Goal: Use online tool/utility: Utilize a website feature to perform a specific function

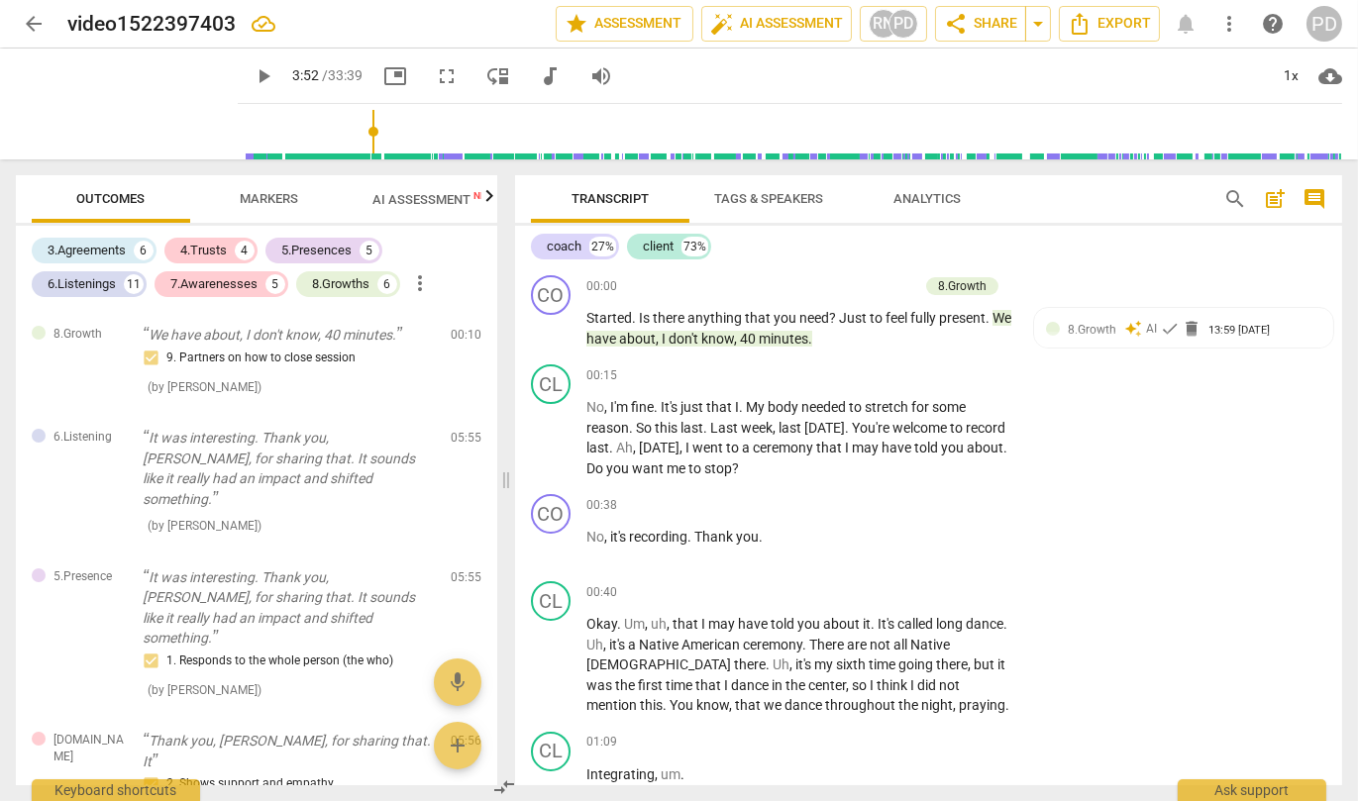
scroll to position [7045, 0]
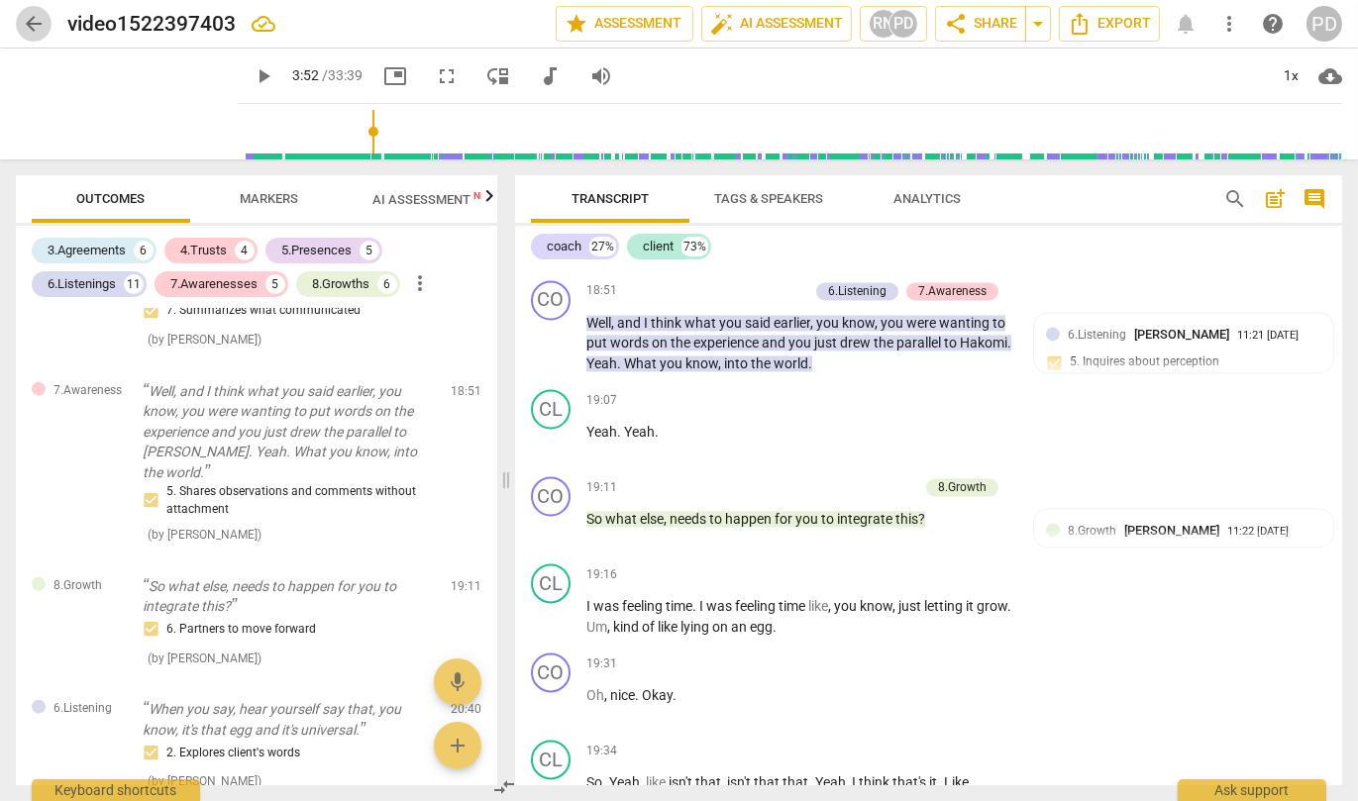
click at [35, 24] on span "arrow_back" at bounding box center [34, 24] width 24 height 24
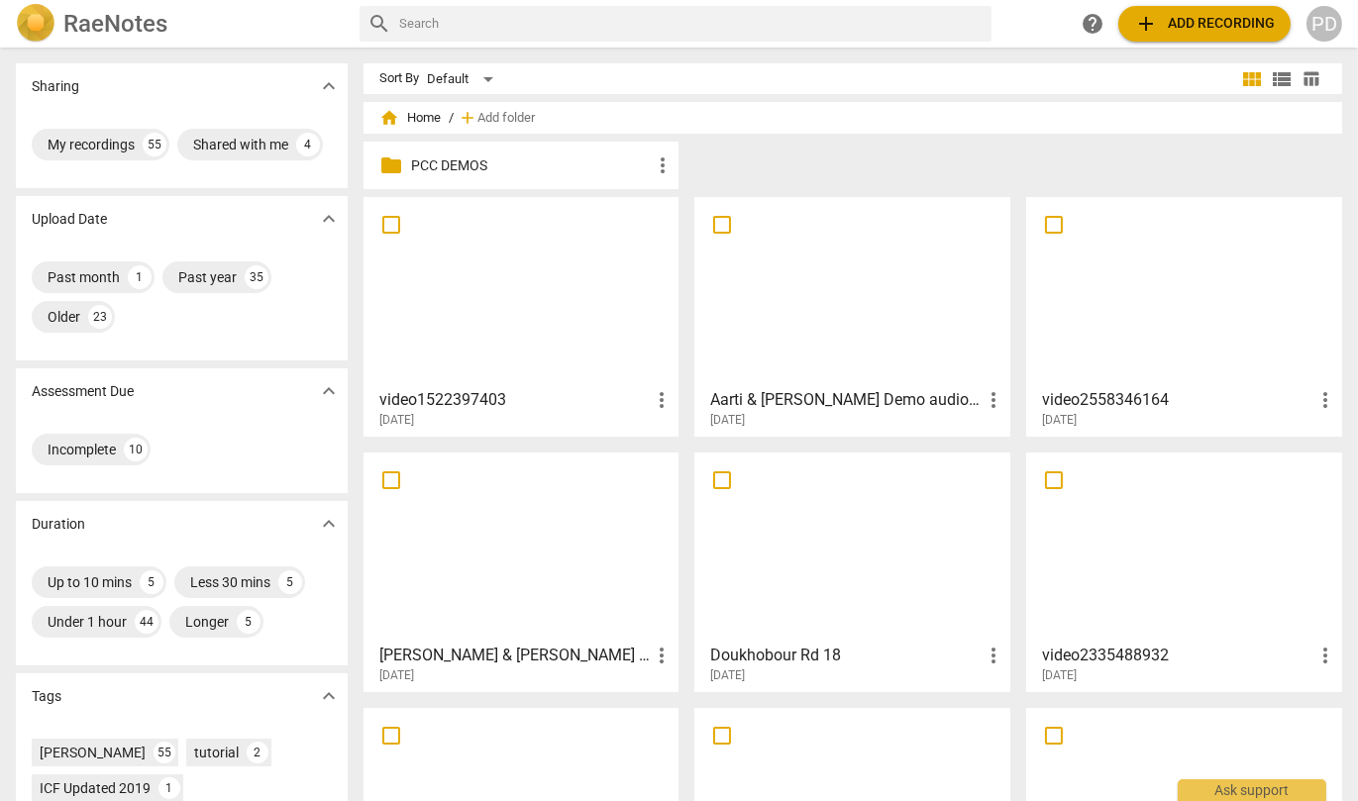
click at [1200, 15] on span "add Add recording" at bounding box center [1204, 24] width 141 height 24
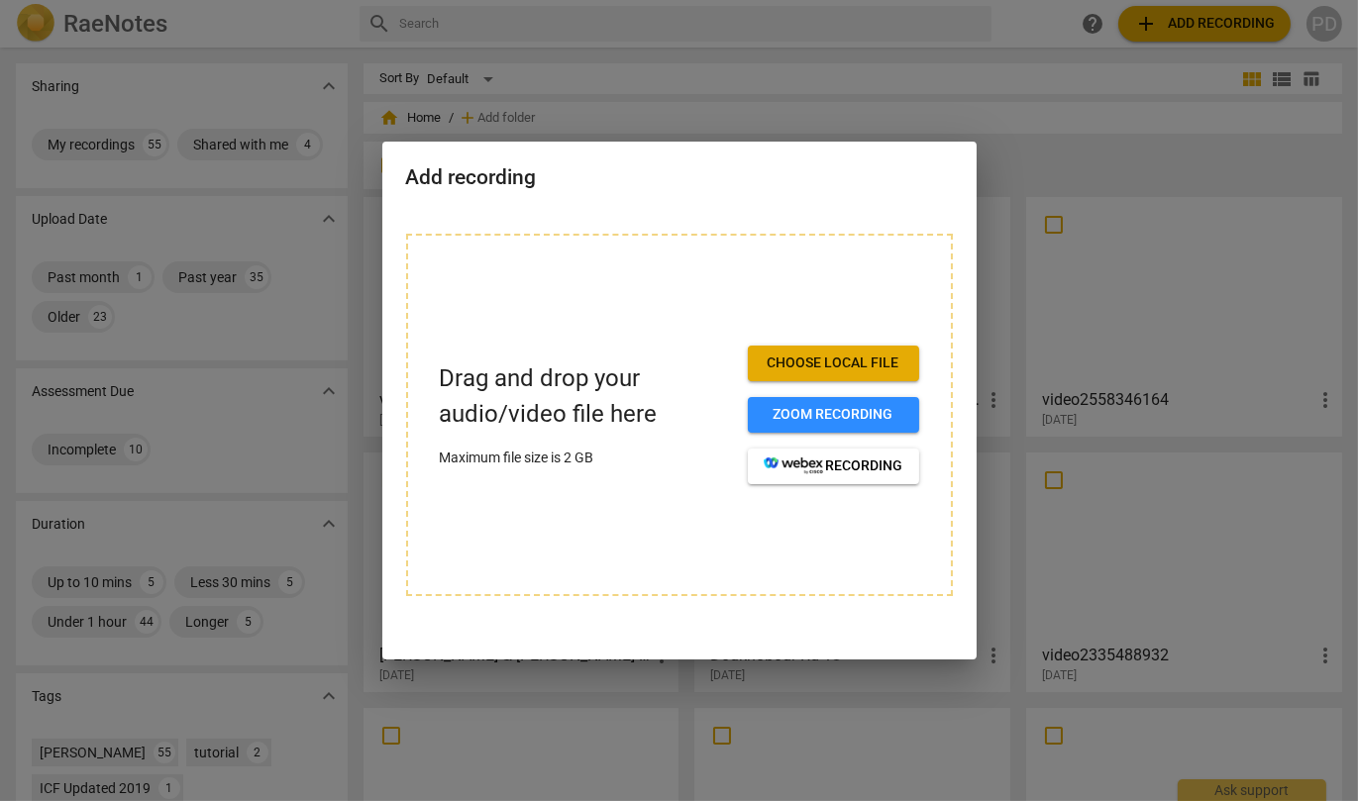
click at [598, 464] on p "Maximum file size is 2 GB" at bounding box center [586, 458] width 292 height 21
click at [809, 413] on span "Zoom recording" at bounding box center [834, 415] width 140 height 20
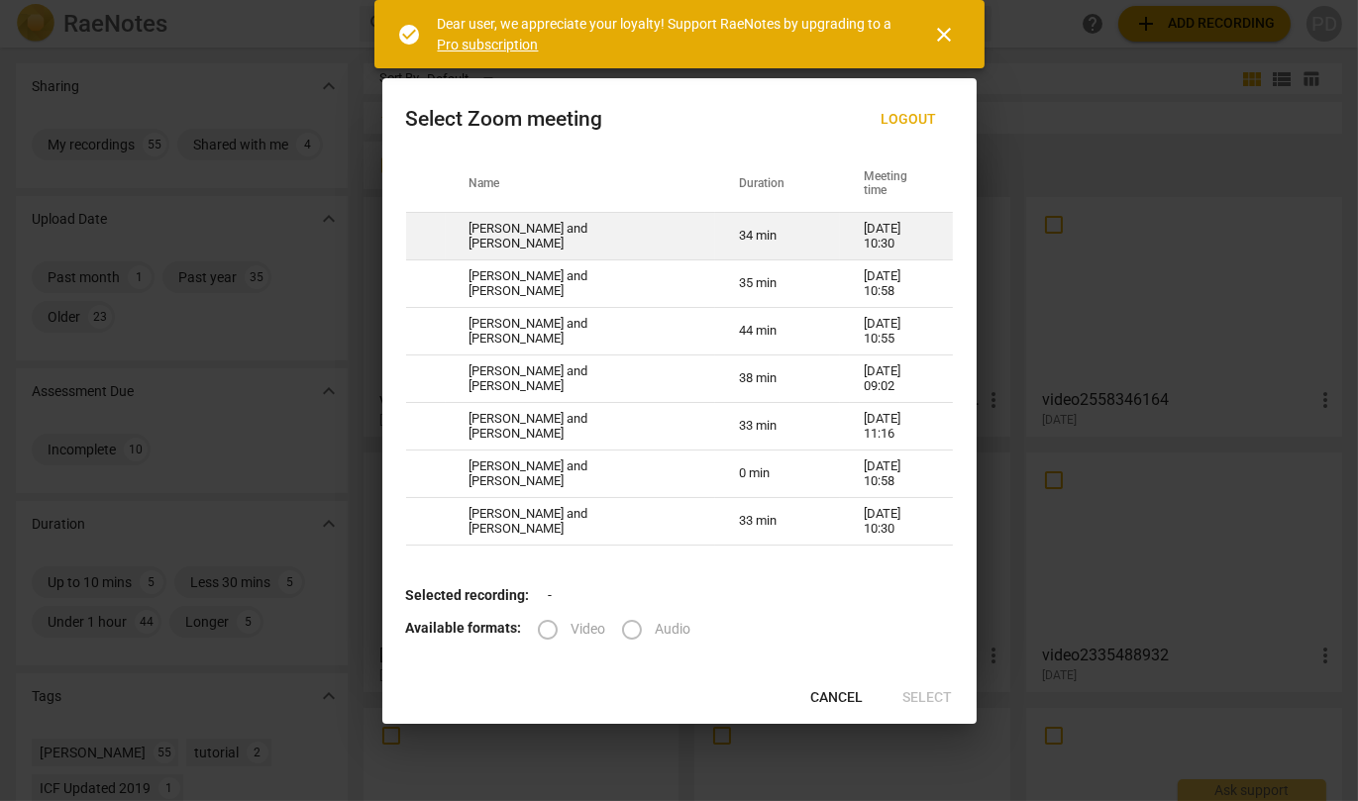
click at [582, 230] on td "[PERSON_NAME] and [PERSON_NAME]" at bounding box center [581, 237] width 270 height 48
radio input "true"
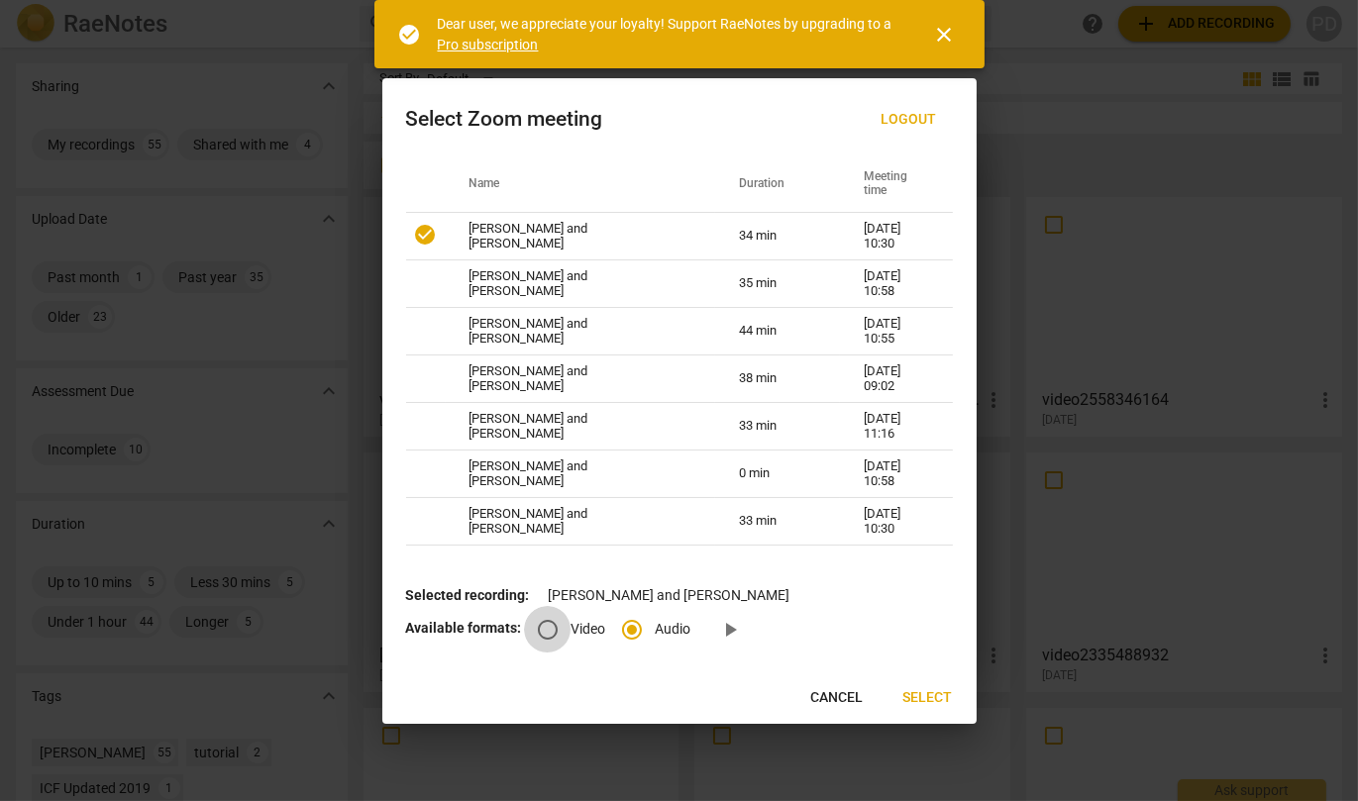
click at [547, 627] on input "Video" at bounding box center [548, 630] width 48 height 48
radio input "true"
click at [930, 696] on span "Select" at bounding box center [928, 698] width 50 height 20
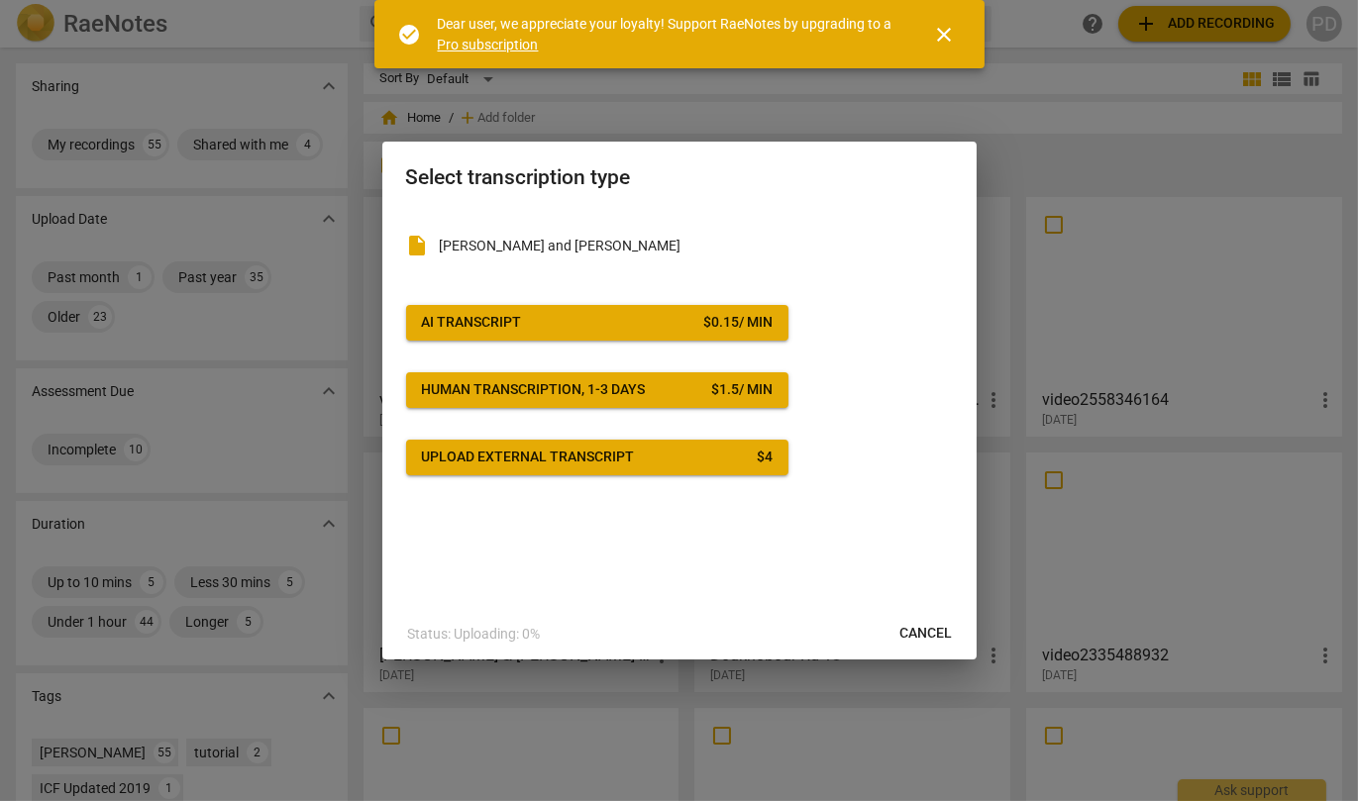
click at [593, 322] on span "AI Transcript $ 0.15 / min" at bounding box center [597, 323] width 351 height 20
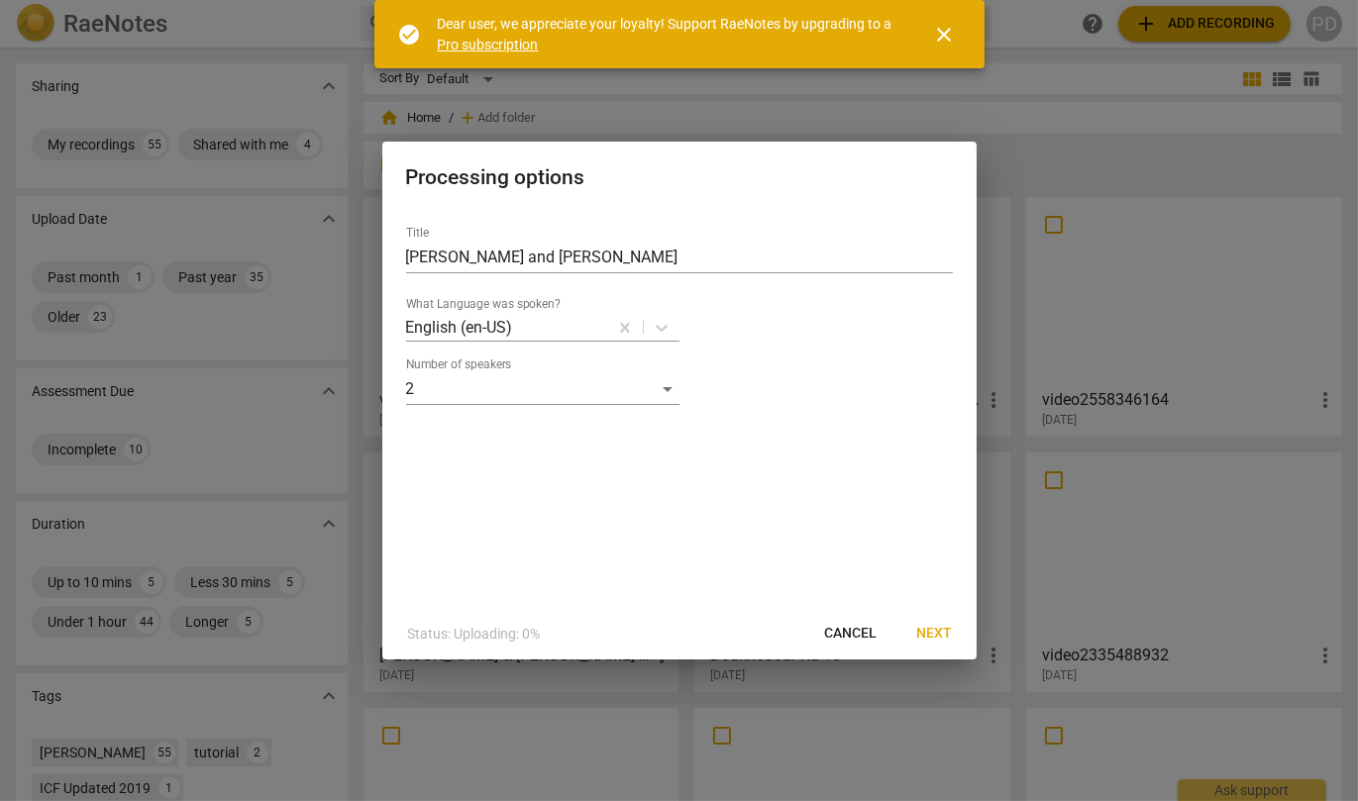
click at [933, 632] on span "Next" at bounding box center [935, 634] width 36 height 20
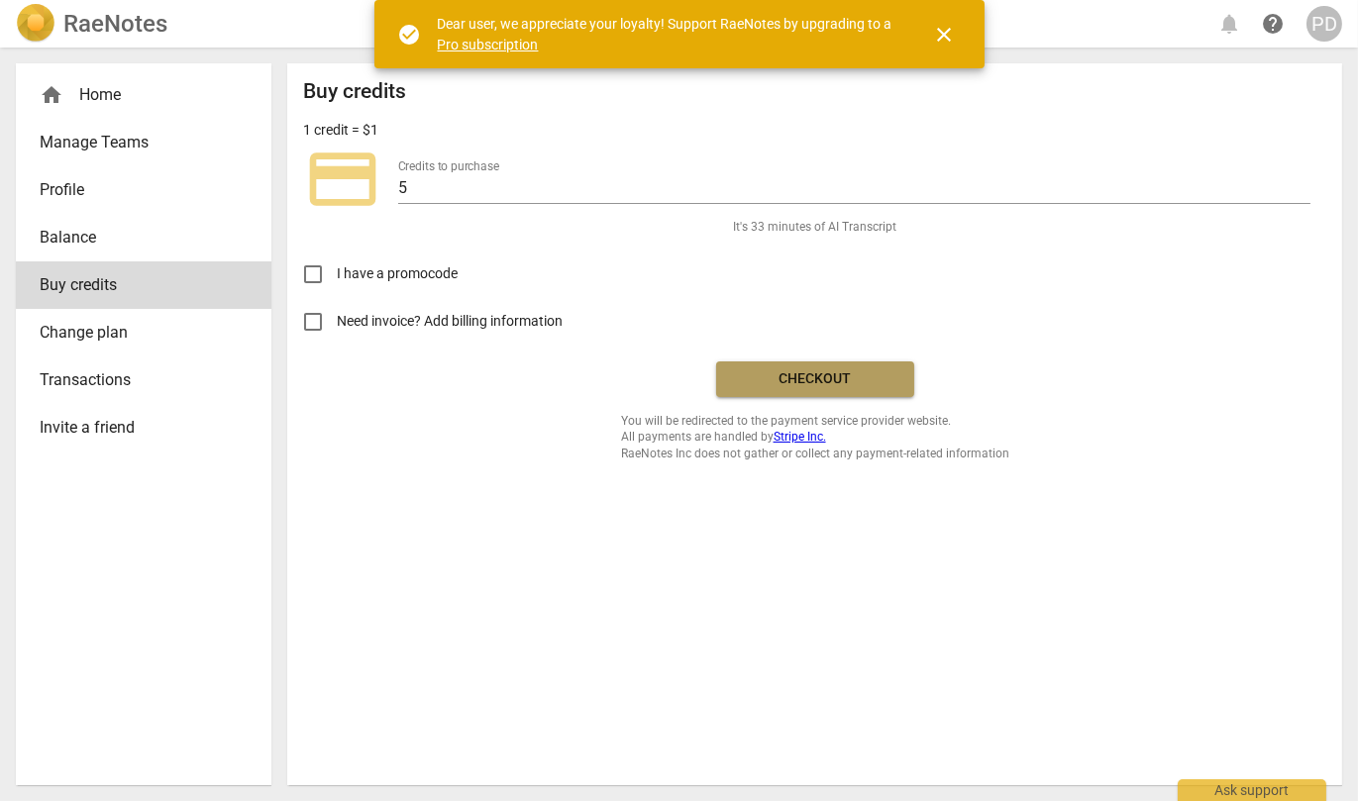
click at [820, 374] on span "Checkout" at bounding box center [815, 379] width 166 height 20
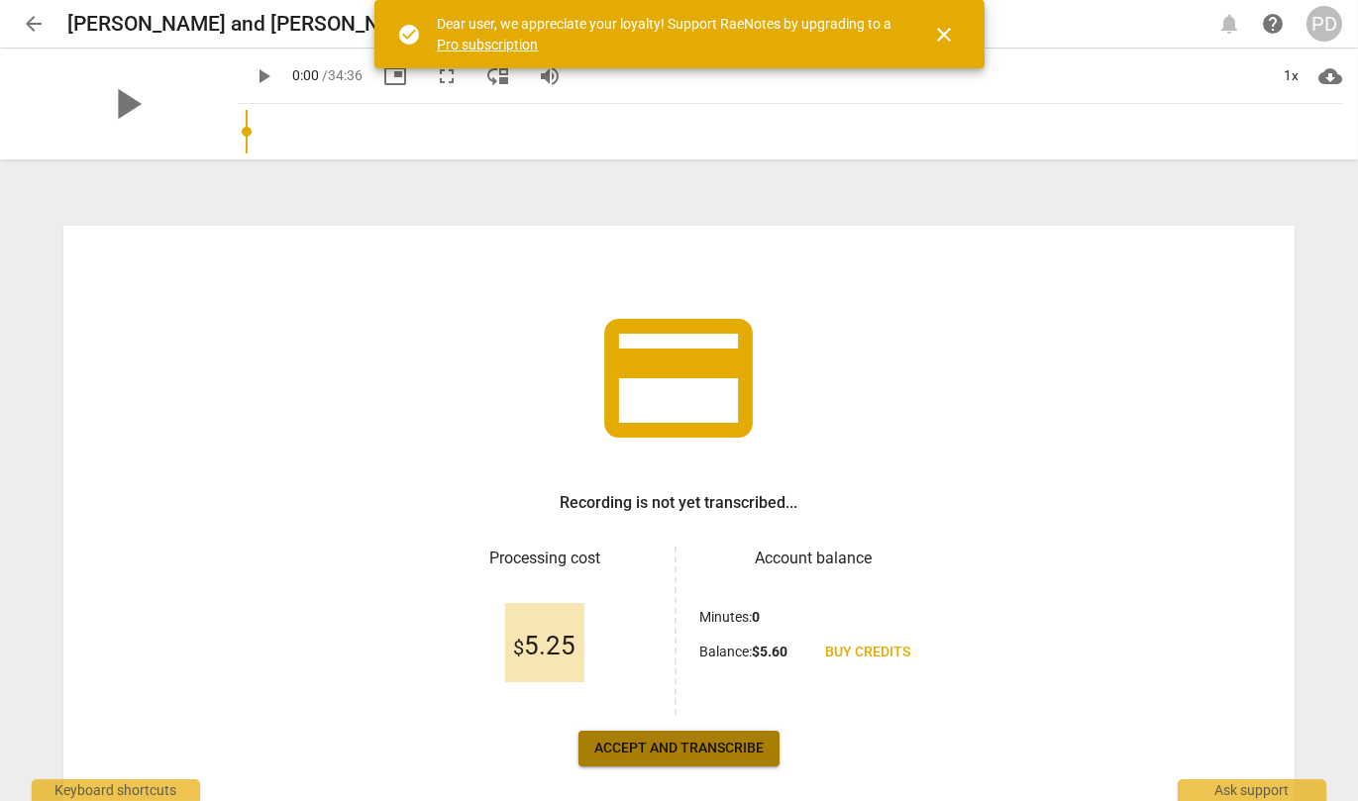
click at [667, 752] on span "Accept and transcribe" at bounding box center [678, 749] width 169 height 20
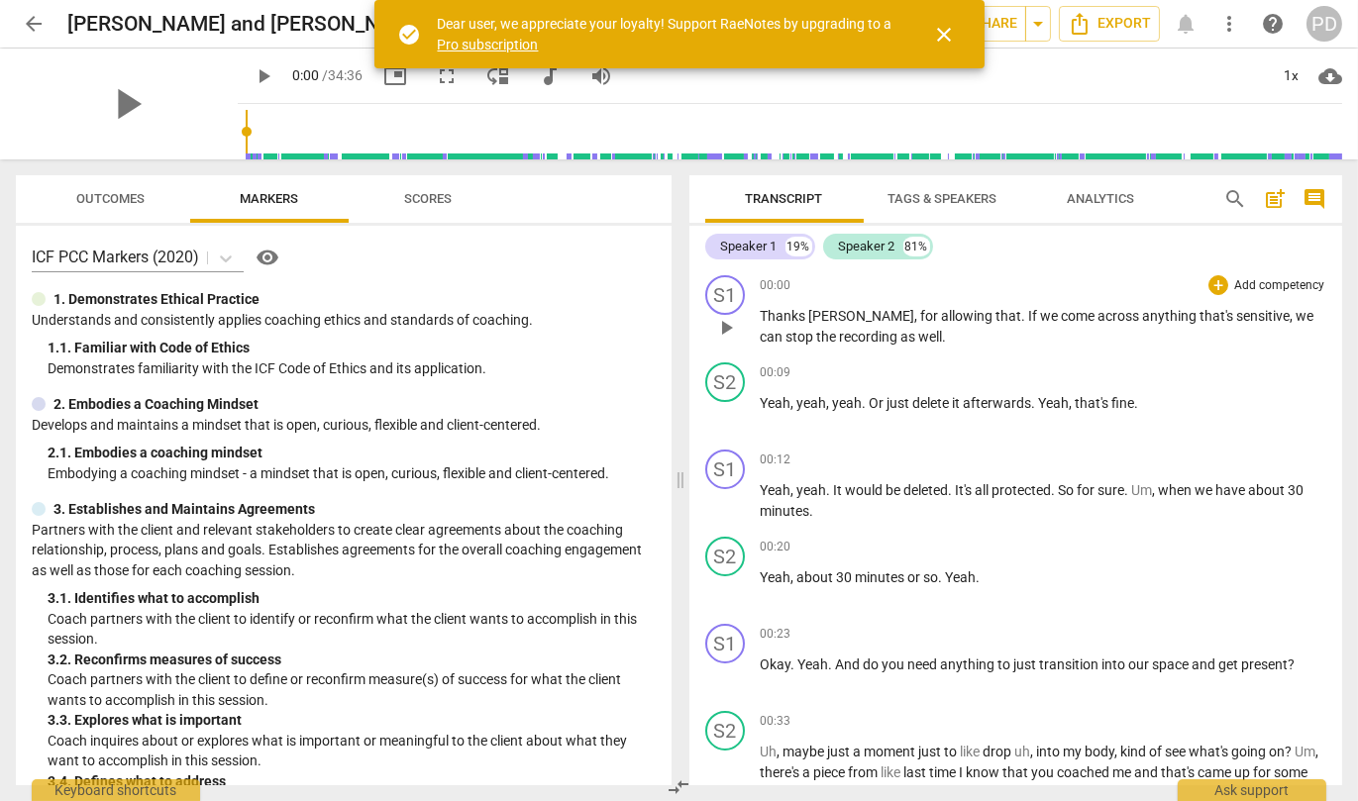
click at [1010, 275] on div "00:00 + Add competency keyboard_arrow_right" at bounding box center [1044, 285] width 567 height 20
click at [1068, 513] on p "Yeah , yeah . It would be deleted . It's all protected . So for sure . Um , whe…" at bounding box center [1044, 500] width 567 height 41
drag, startPoint x: 1198, startPoint y: 488, endPoint x: 1137, endPoint y: 483, distance: 60.6
click at [1137, 483] on p "Yeah , yeah . It would be deleted . It's all protected . So for sure . Um , whe…" at bounding box center [1044, 500] width 567 height 41
click at [1173, 484] on span "We" at bounding box center [1173, 490] width 19 height 16
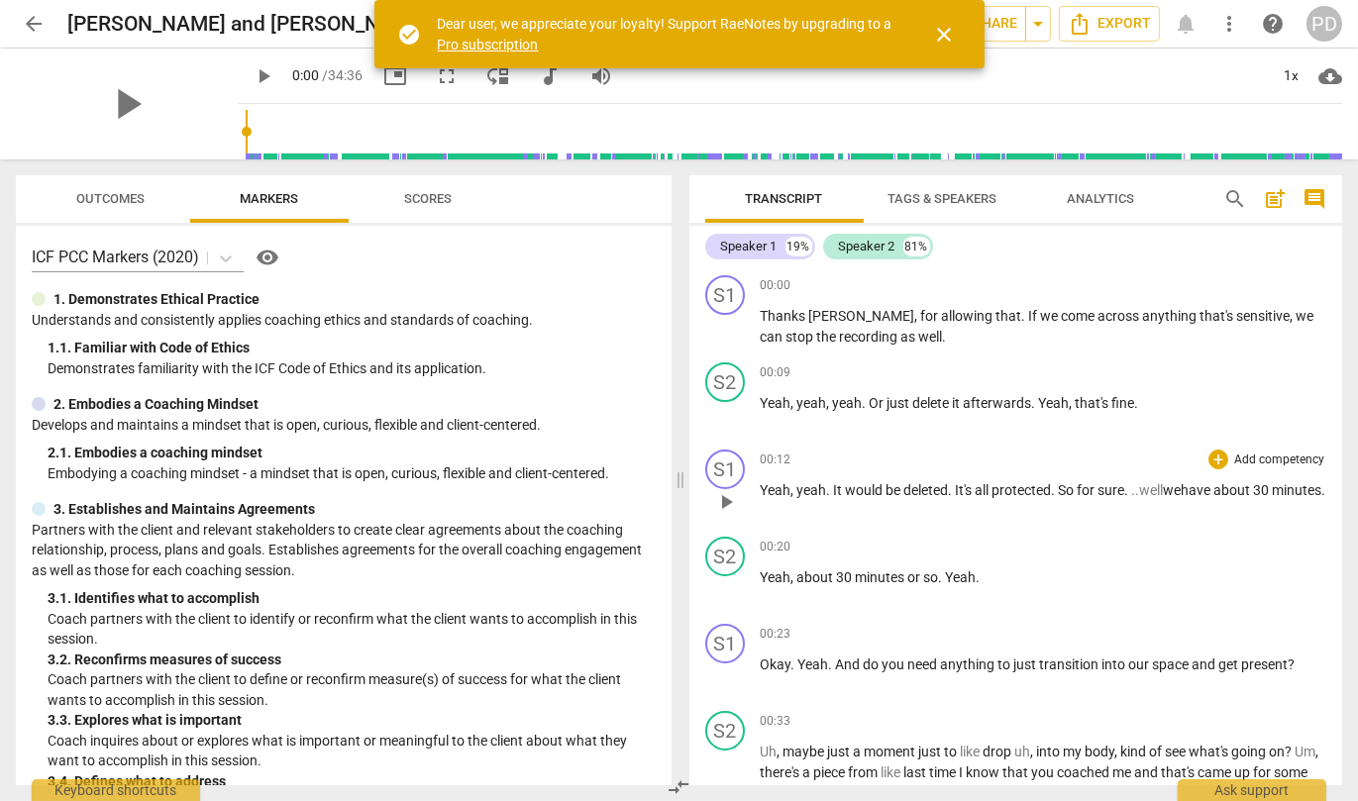
click at [986, 527] on div "S1 play_arrow pause 00:12 + Add competency keyboard_arrow_right Yeah , yeah . I…" at bounding box center [1016, 485] width 654 height 87
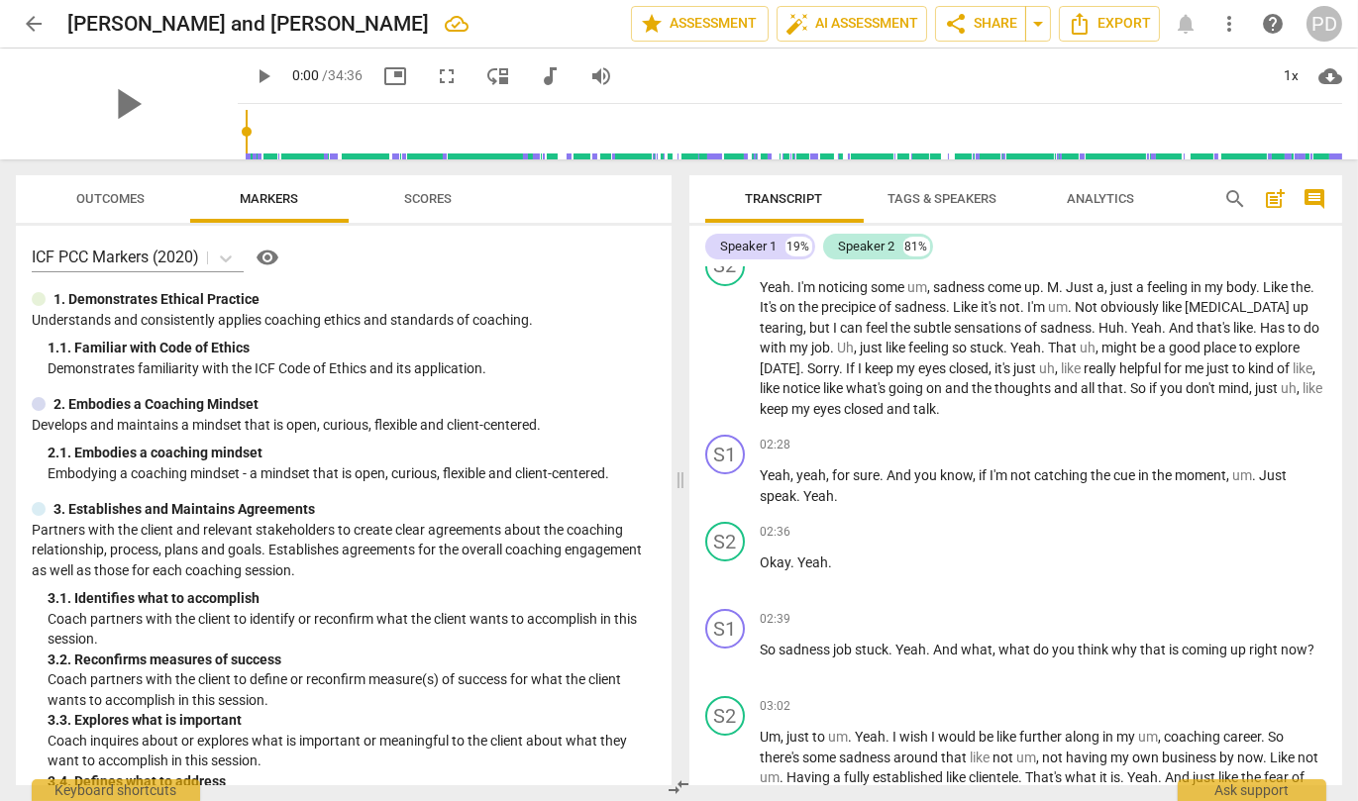
scroll to position [684, 0]
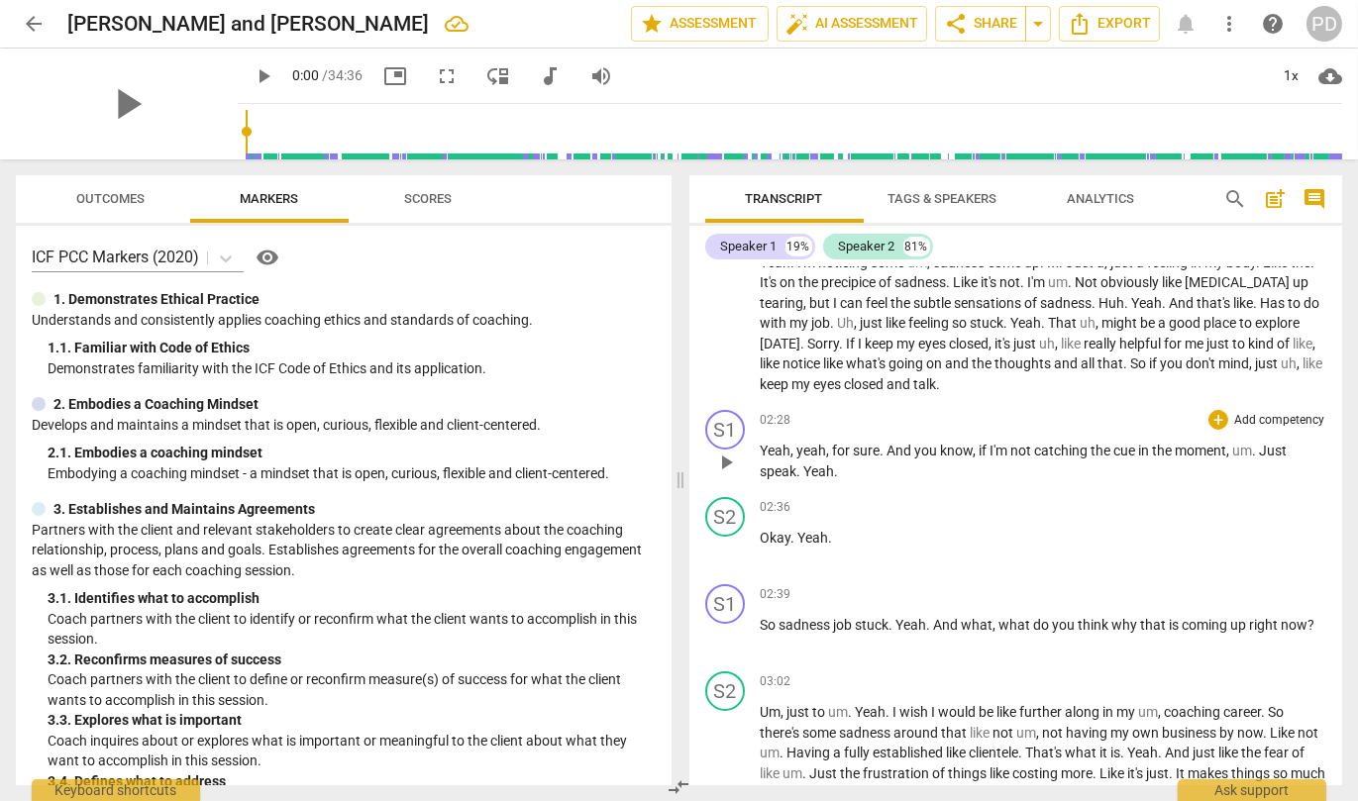
click at [797, 479] on span "." at bounding box center [800, 472] width 7 height 16
click at [980, 459] on span "if" at bounding box center [985, 451] width 11 height 16
drag, startPoint x: 1262, startPoint y: 466, endPoint x: 1235, endPoint y: 465, distance: 26.8
click at [1235, 465] on p "Yeah , yeah , for sure . And you know , if I'm not catching the cue in the mome…" at bounding box center [1044, 461] width 567 height 41
click at [1239, 459] on span "Just" at bounding box center [1248, 451] width 31 height 16
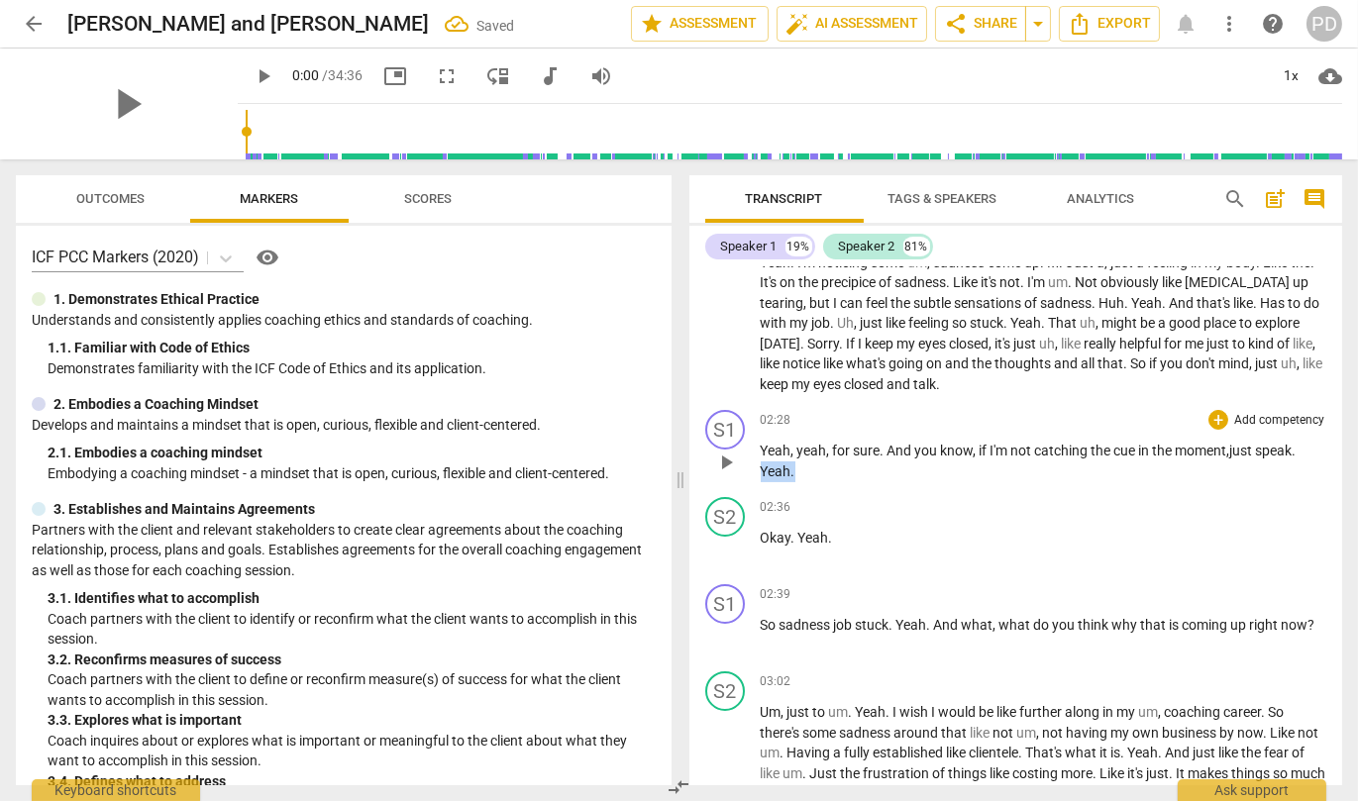
drag, startPoint x: 797, startPoint y: 488, endPoint x: 751, endPoint y: 489, distance: 46.6
click at [751, 489] on div "S1 play_arrow pause 02:28 + Add competency keyboard_arrow_right Yeah , yeah , f…" at bounding box center [1016, 445] width 654 height 87
click at [832, 633] on span "sadness" at bounding box center [807, 625] width 54 height 16
click at [859, 633] on span "job" at bounding box center [848, 625] width 22 height 16
click at [902, 633] on span "." at bounding box center [898, 625] width 7 height 16
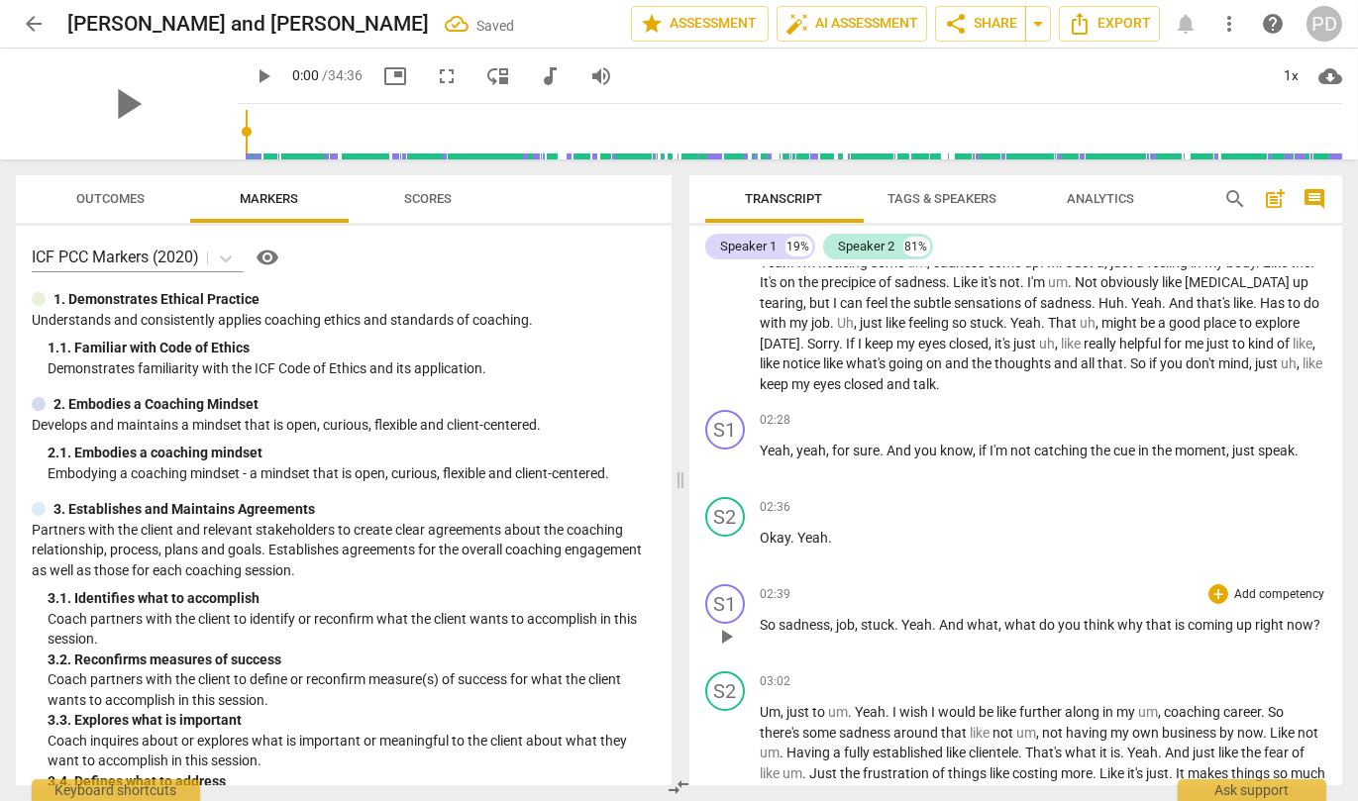
click at [909, 633] on span "Yeah" at bounding box center [917, 625] width 31 height 16
drag, startPoint x: 1019, startPoint y: 640, endPoint x: 984, endPoint y: 638, distance: 35.7
click at [984, 636] on p "So sadness, job, stuck . .. Yeah . And what , what do you think why that is com…" at bounding box center [1044, 625] width 567 height 21
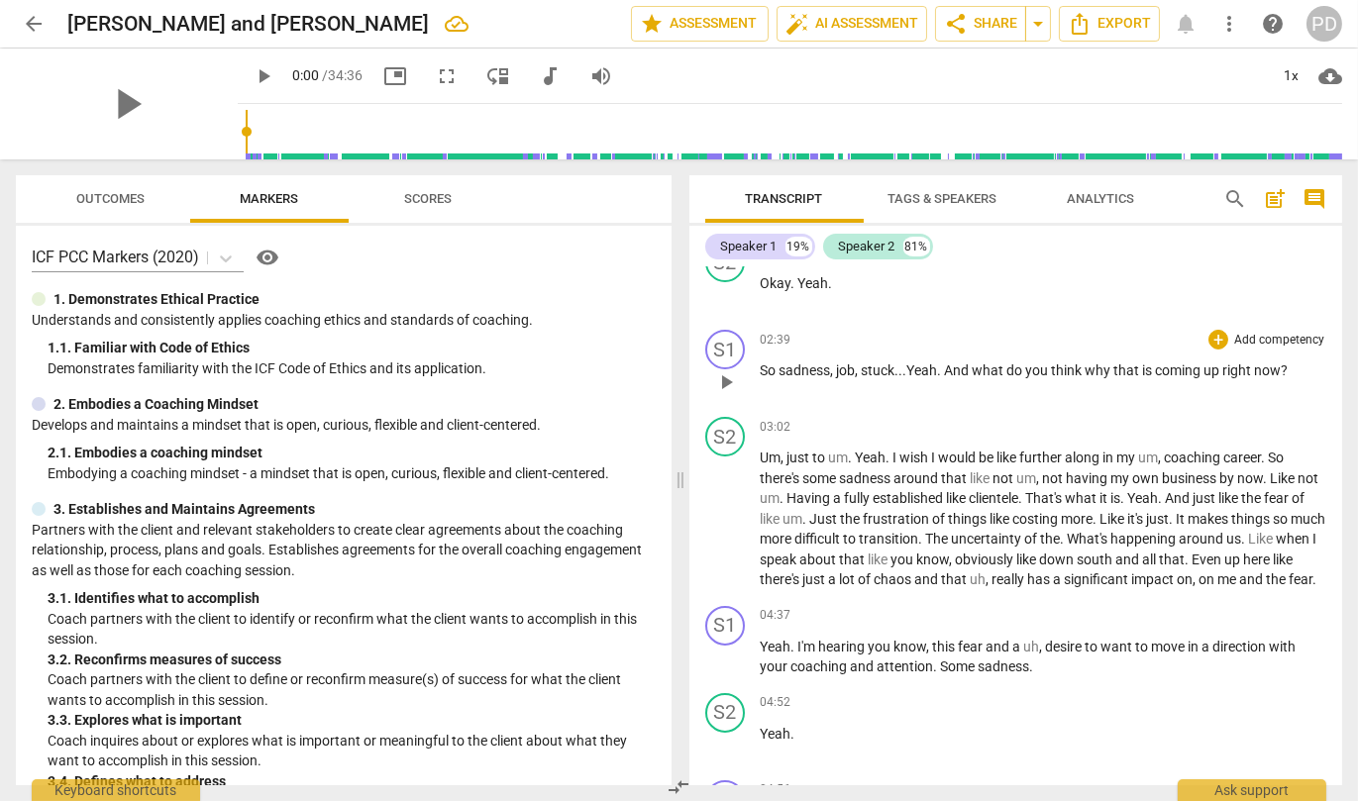
scroll to position [964, 0]
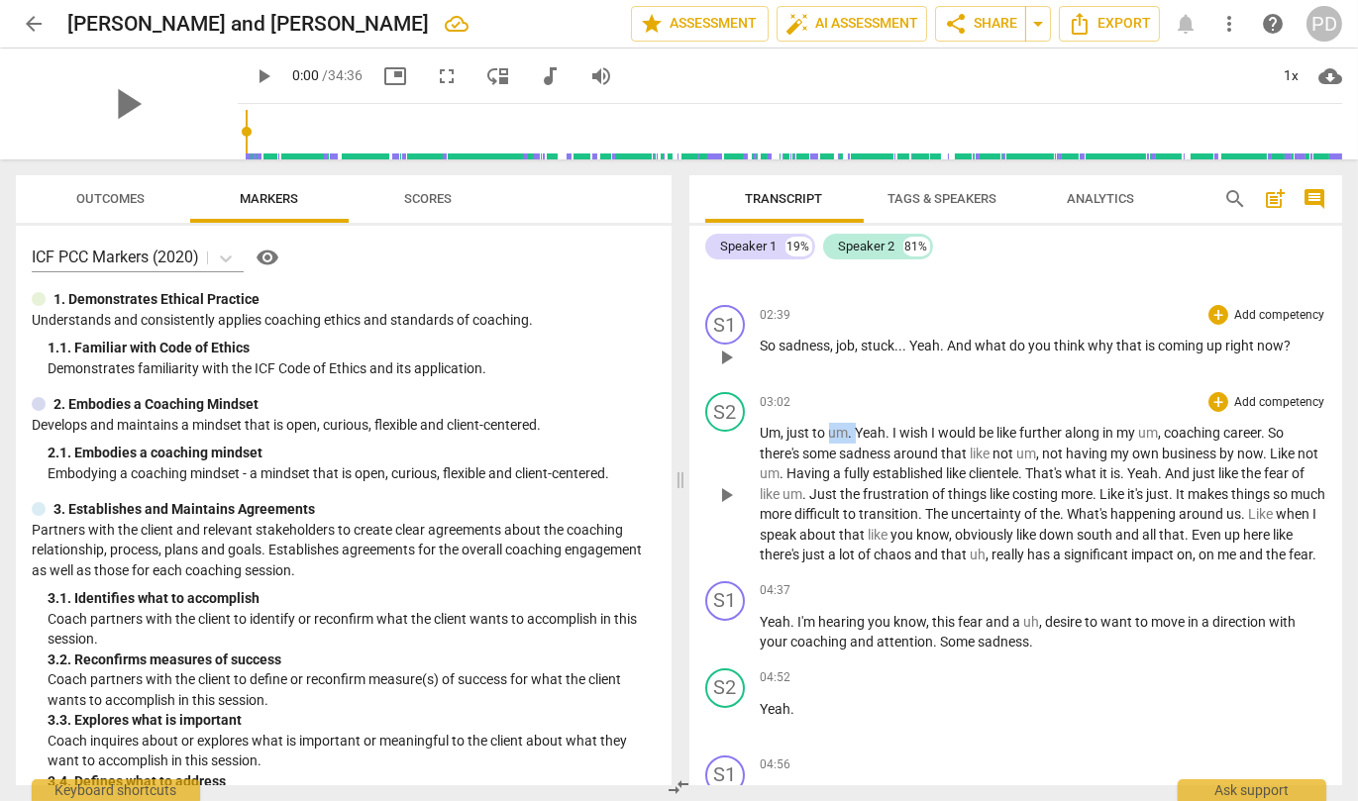
drag, startPoint x: 858, startPoint y: 444, endPoint x: 832, endPoint y: 444, distance: 25.8
click at [832, 444] on p "Um , just to um . Yeah . I wish I would be like further along in my um , coachi…" at bounding box center [1044, 494] width 567 height 143
